Goal: Transaction & Acquisition: Purchase product/service

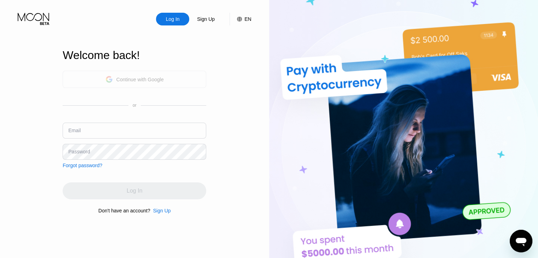
click at [153, 78] on div "Continue with Google" at bounding box center [139, 80] width 47 height 6
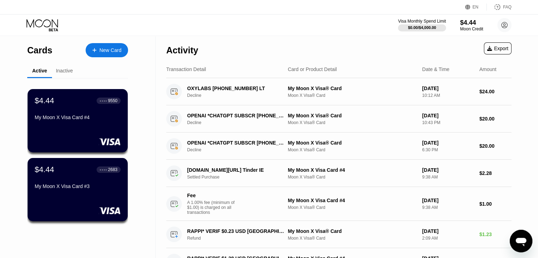
click at [106, 51] on div "New Card" at bounding box center [110, 50] width 22 height 6
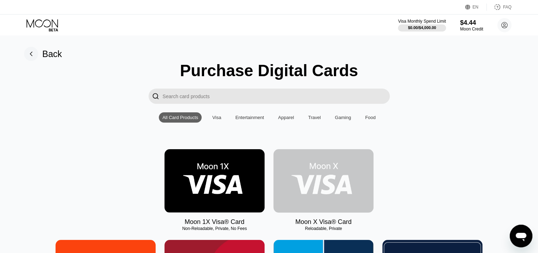
click at [331, 180] on img at bounding box center [324, 180] width 100 height 63
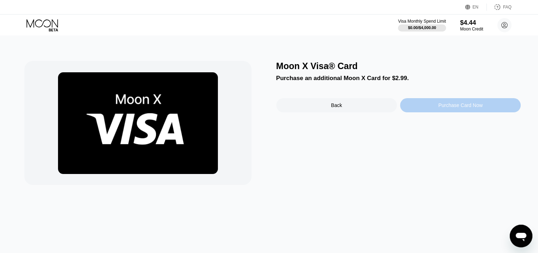
click at [447, 112] on div "Purchase Card Now" at bounding box center [460, 105] width 121 height 14
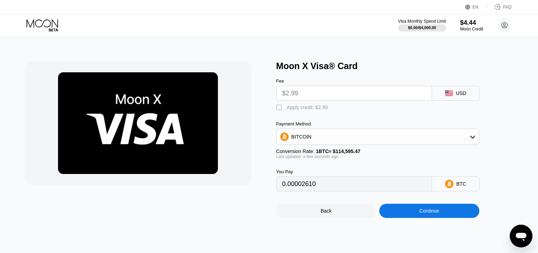
click at [297, 107] on div "Apply credit: $2.99" at bounding box center [307, 107] width 41 height 6
type input "0"
click at [438, 213] on div "Continue" at bounding box center [429, 211] width 20 height 6
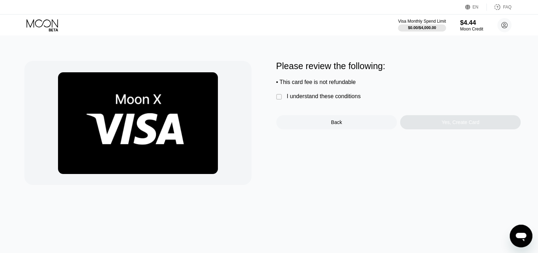
click at [324, 97] on div "I understand these conditions" at bounding box center [324, 96] width 74 height 6
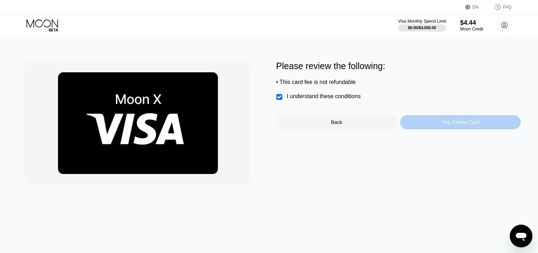
click at [444, 123] on div "Yes, Create Card" at bounding box center [461, 122] width 38 height 6
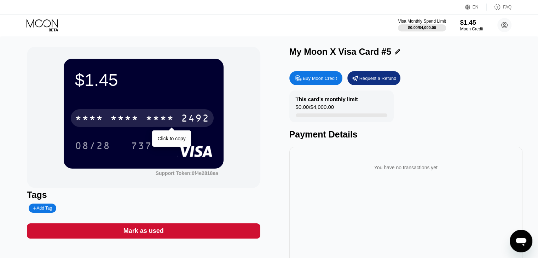
click at [156, 111] on div "* * * * * * * * * * * * 2492" at bounding box center [142, 118] width 143 height 18
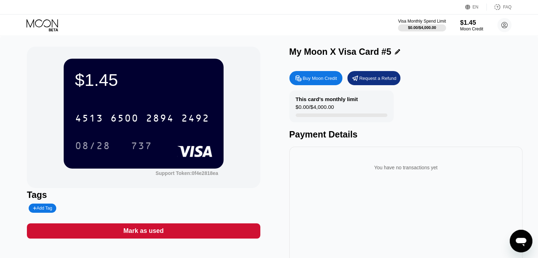
click at [458, 102] on div "This card’s monthly limit $0.00 / $4,000.00 Payment Details" at bounding box center [406, 115] width 233 height 49
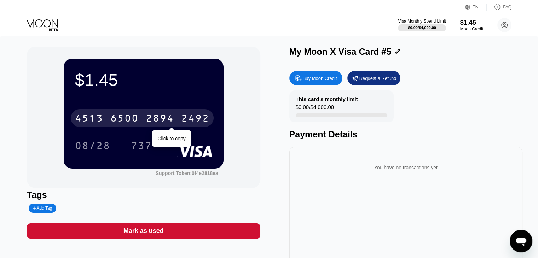
click at [108, 118] on div "4513 6500 2894 2492" at bounding box center [142, 118] width 143 height 18
click at [108, 118] on div "* * * * * * * * * * * * 2492" at bounding box center [142, 118] width 143 height 18
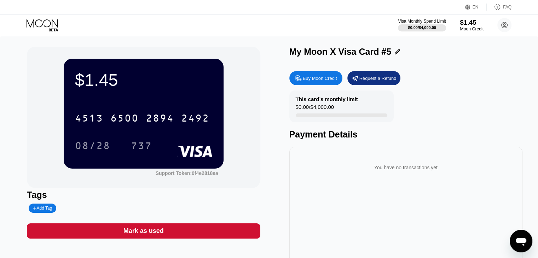
click at [469, 25] on div "$1.45" at bounding box center [472, 22] width 24 height 7
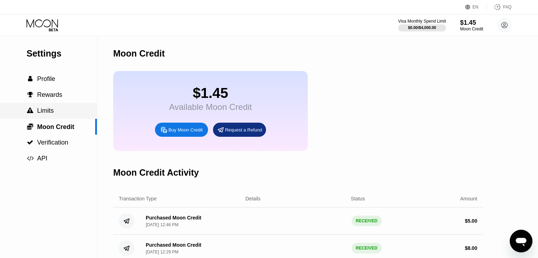
click at [58, 114] on div " Limits" at bounding box center [48, 110] width 97 height 7
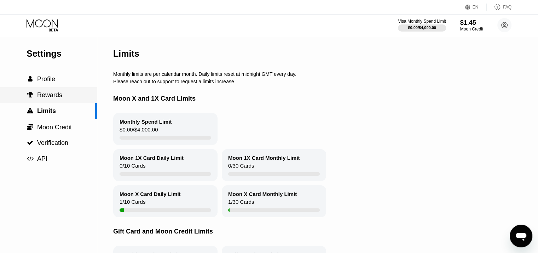
click at [50, 98] on span "Rewards" at bounding box center [49, 94] width 25 height 7
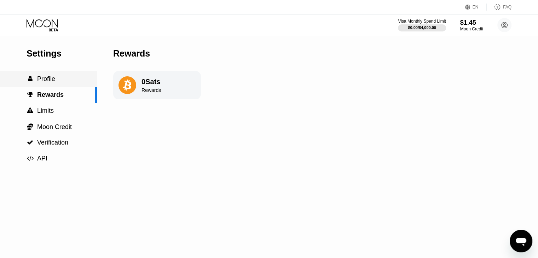
click at [55, 79] on span "Profile" at bounding box center [46, 78] width 18 height 7
